Goal: Obtain resource: Obtain resource

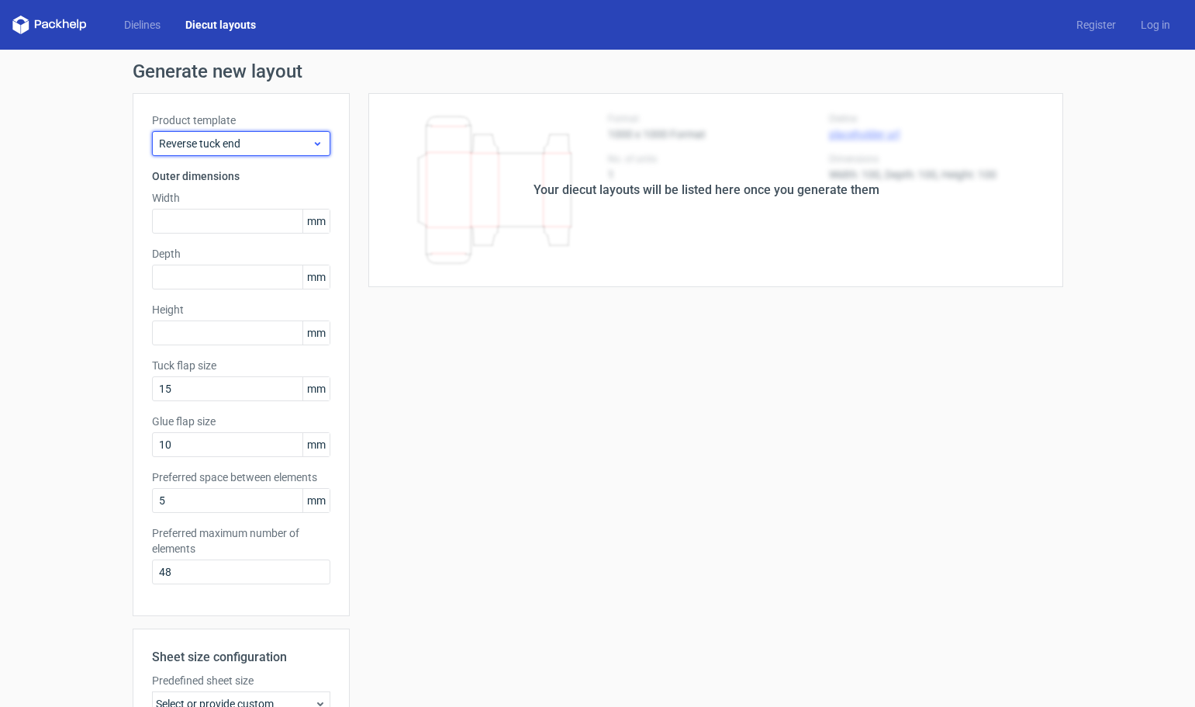
click at [316, 143] on icon at bounding box center [318, 143] width 12 height 12
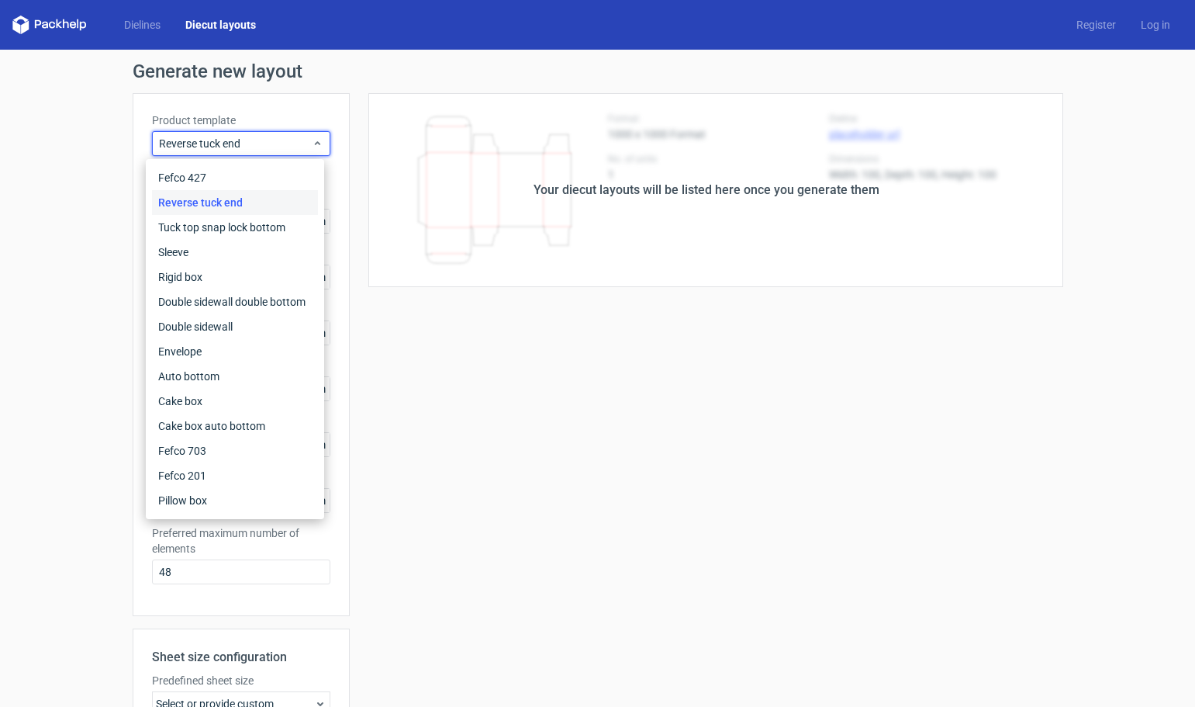
click at [258, 112] on label "Product template" at bounding box center [241, 120] width 178 height 16
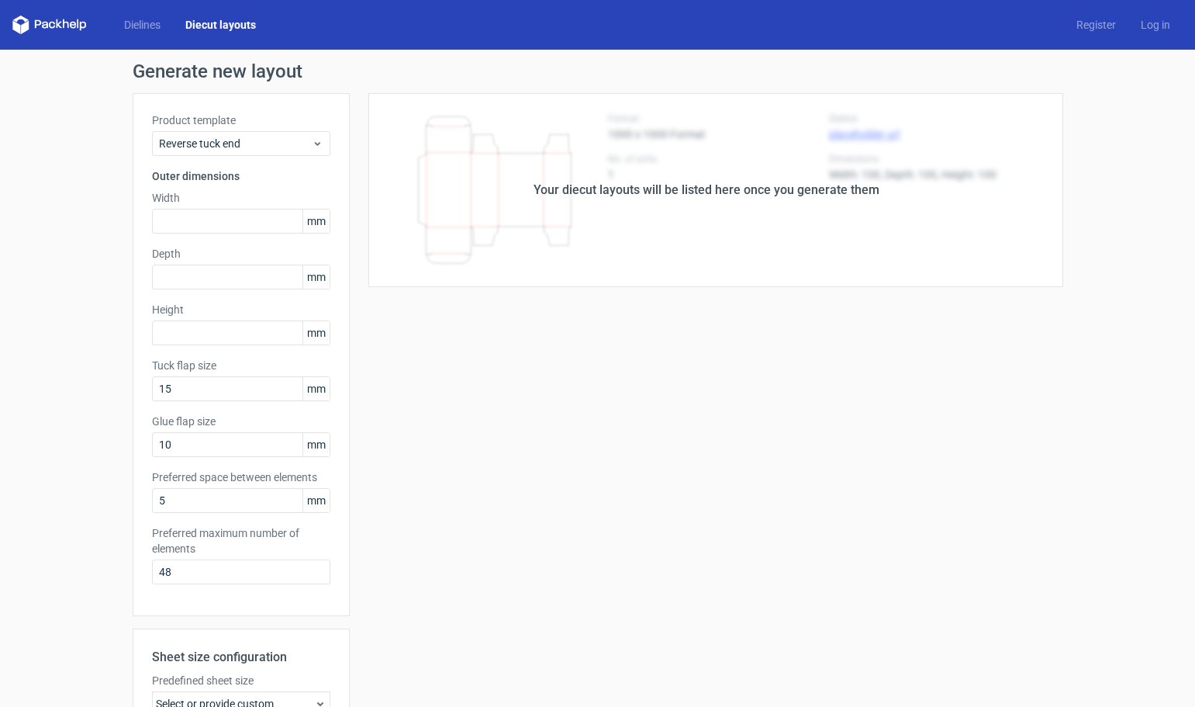
click at [225, 24] on link "Diecut layouts" at bounding box center [220, 25] width 95 height 16
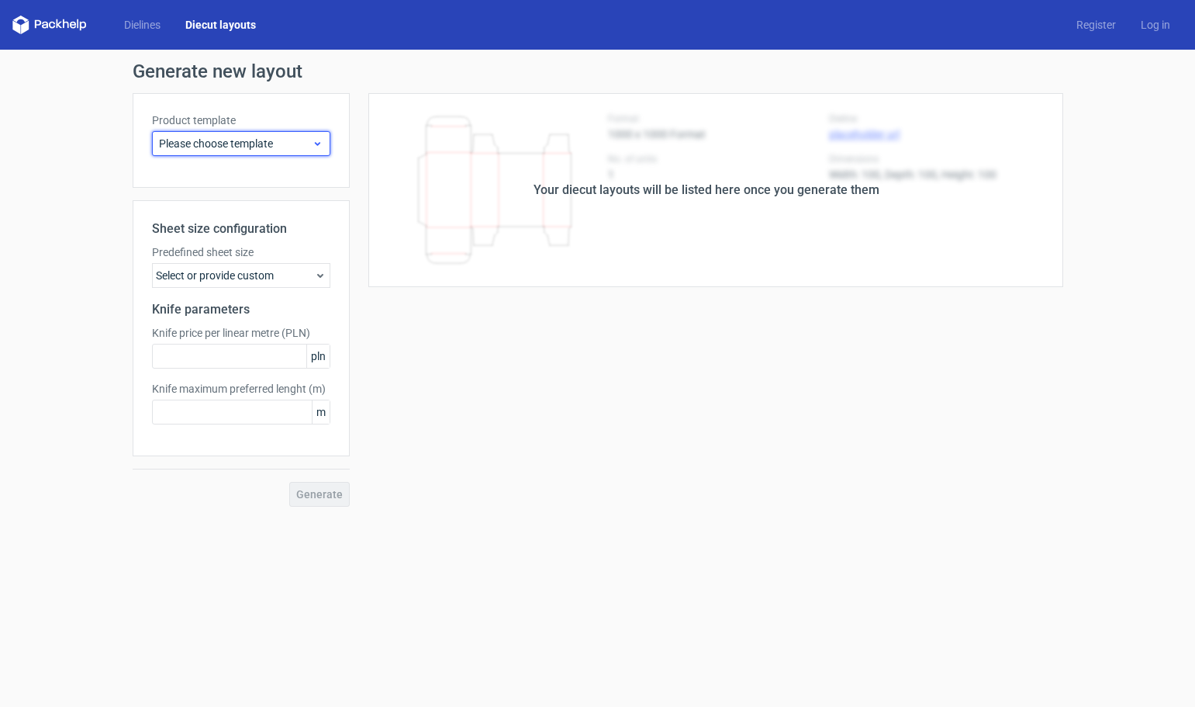
click at [321, 139] on icon at bounding box center [318, 143] width 12 height 12
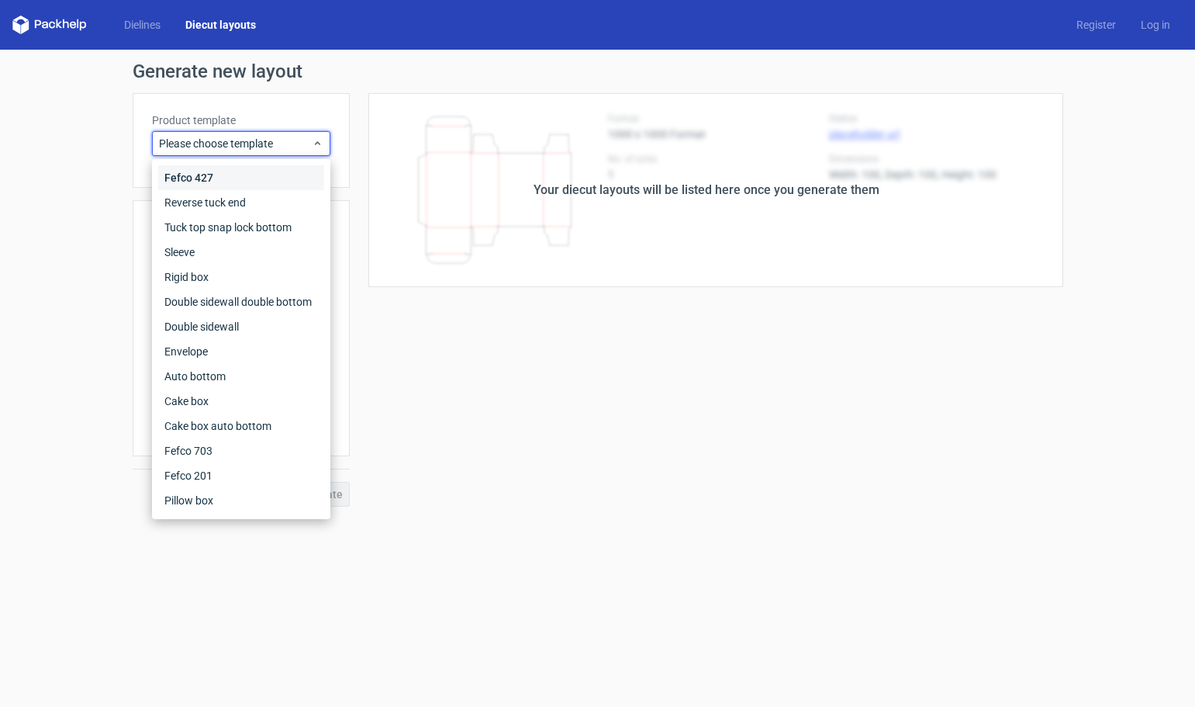
click at [190, 176] on div "Fefco 427" at bounding box center [241, 177] width 166 height 25
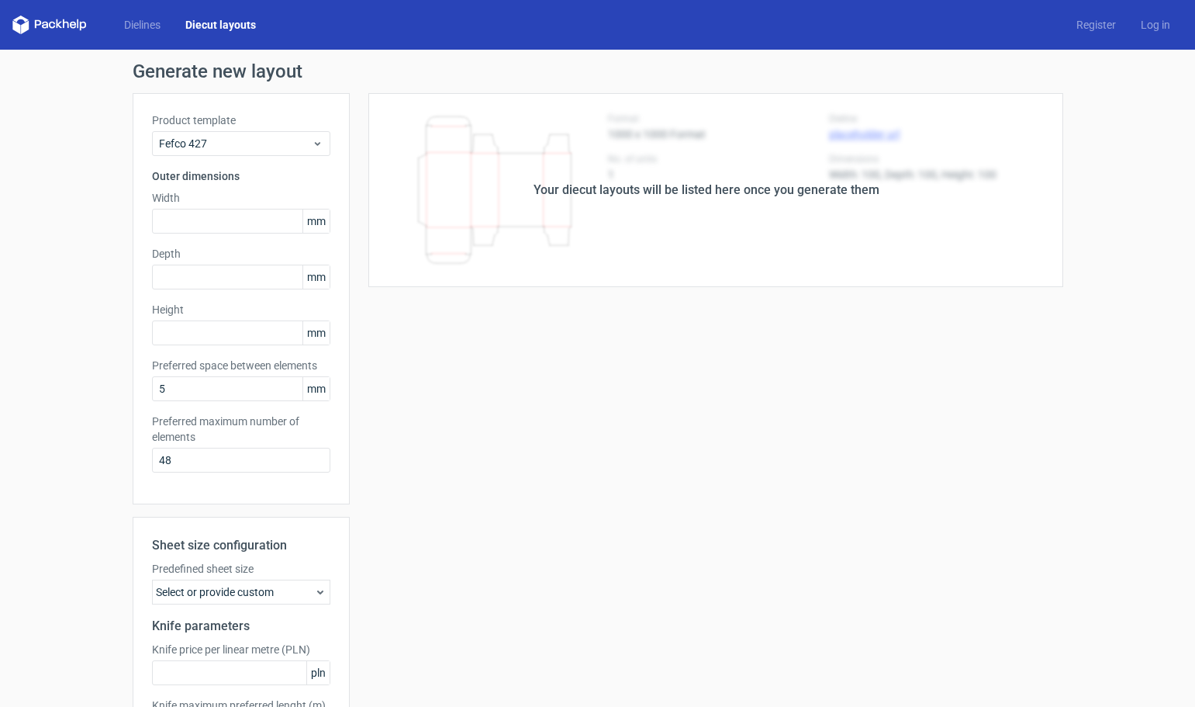
click at [220, 23] on link "Diecut layouts" at bounding box center [220, 25] width 95 height 16
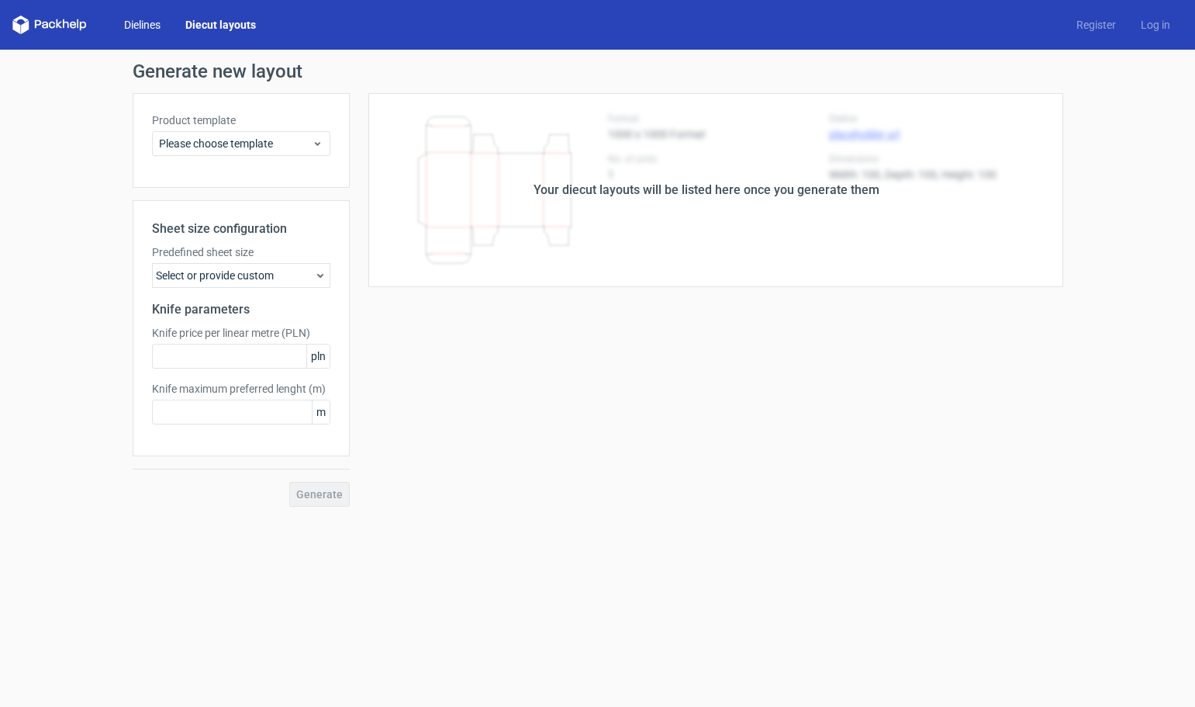
click at [137, 26] on link "Dielines" at bounding box center [142, 25] width 61 height 16
